Goal: Task Accomplishment & Management: Use online tool/utility

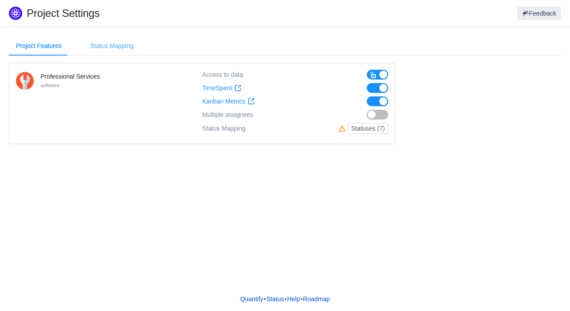
click at [110, 46] on div "Status Mapping" at bounding box center [111, 46] width 57 height 20
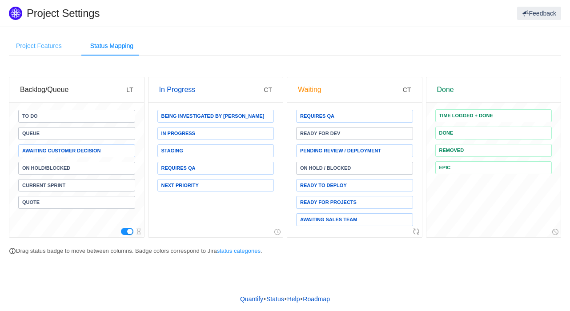
click at [50, 49] on div "Project Features" at bounding box center [39, 46] width 60 height 20
